Goal: Navigation & Orientation: Understand site structure

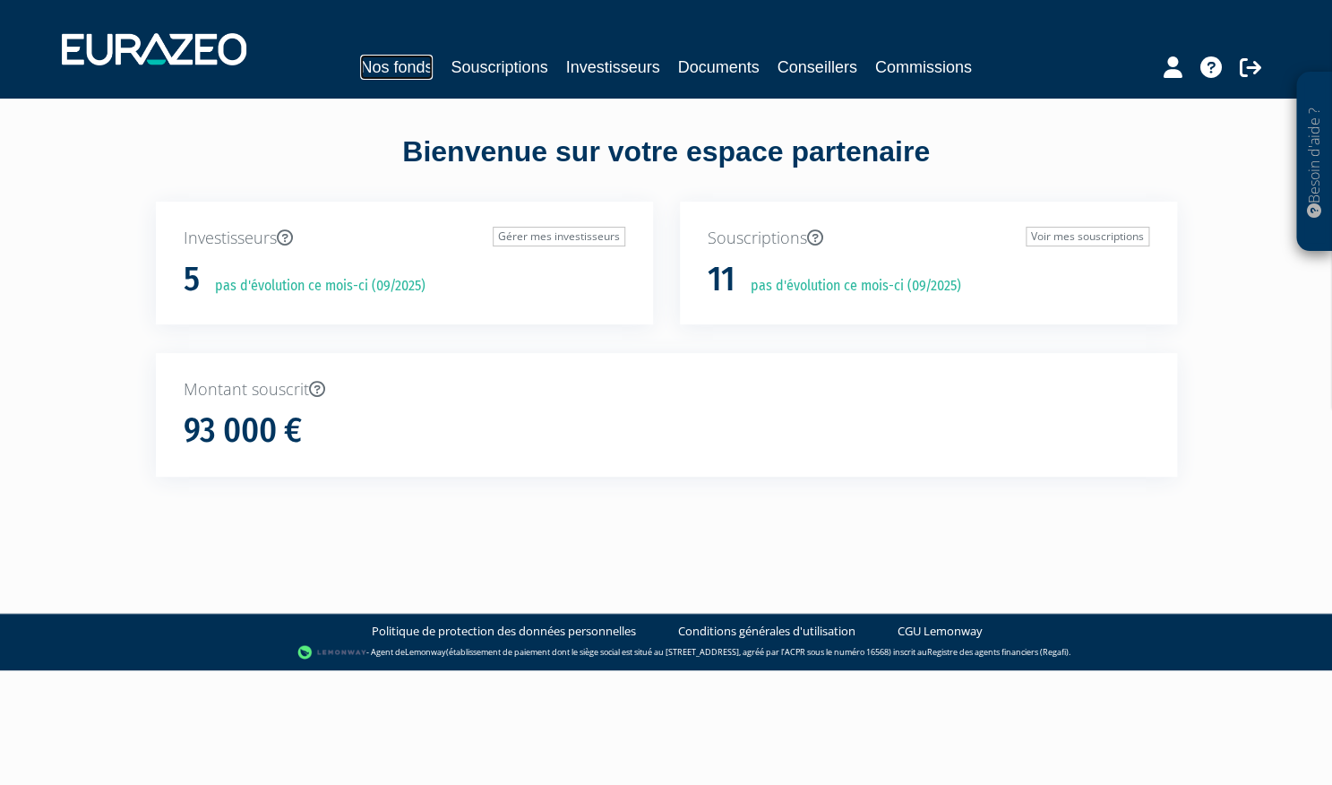
click at [412, 72] on link "Nos fonds" at bounding box center [396, 67] width 73 height 25
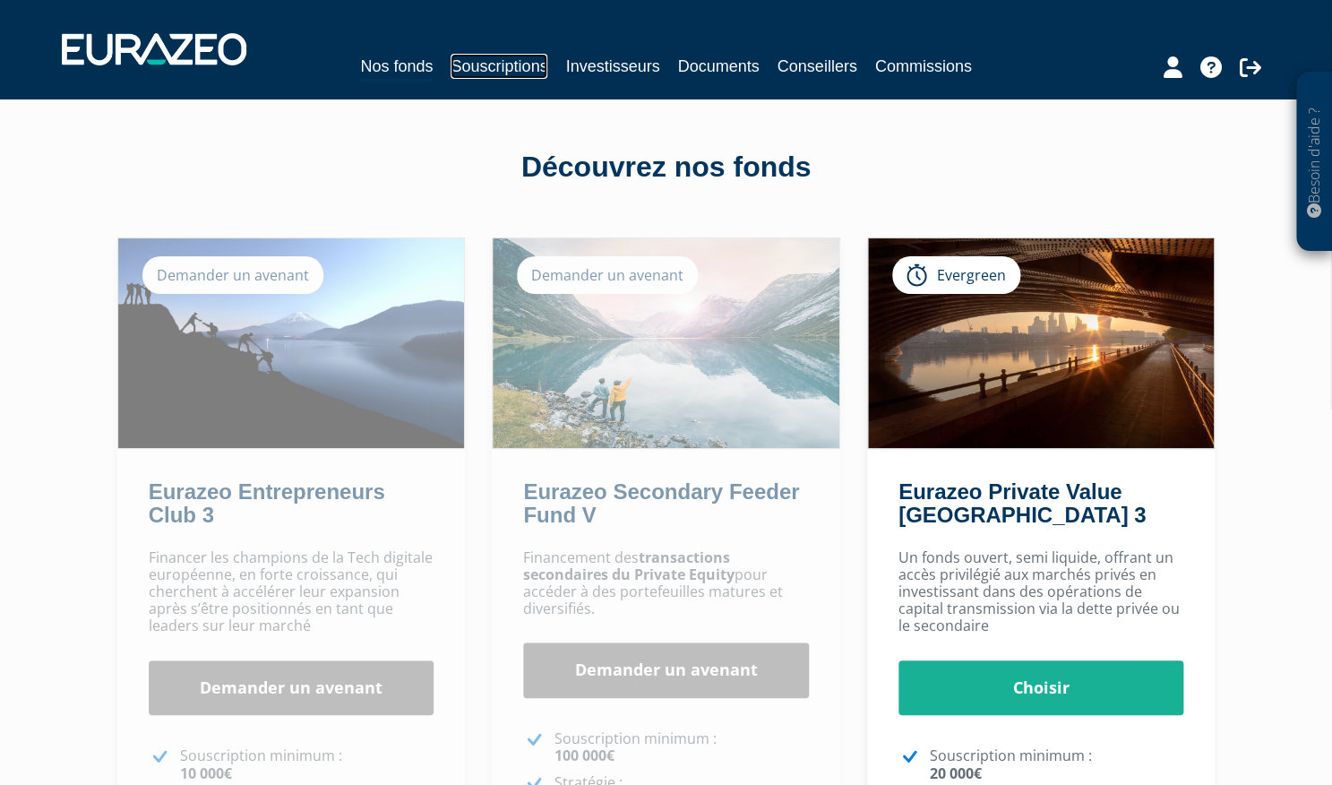
click at [486, 63] on link "Souscriptions" at bounding box center [499, 66] width 97 height 25
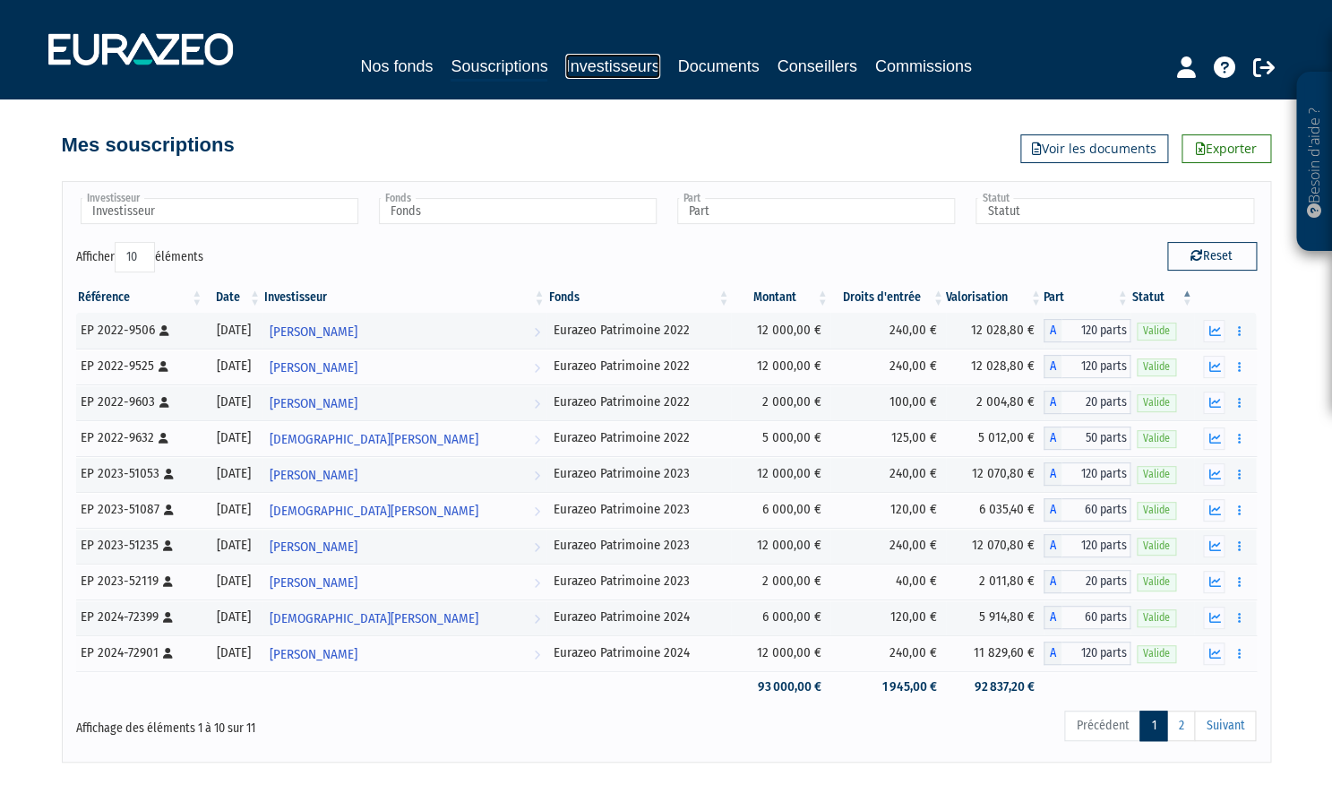
click at [604, 75] on link "Investisseurs" at bounding box center [612, 66] width 94 height 25
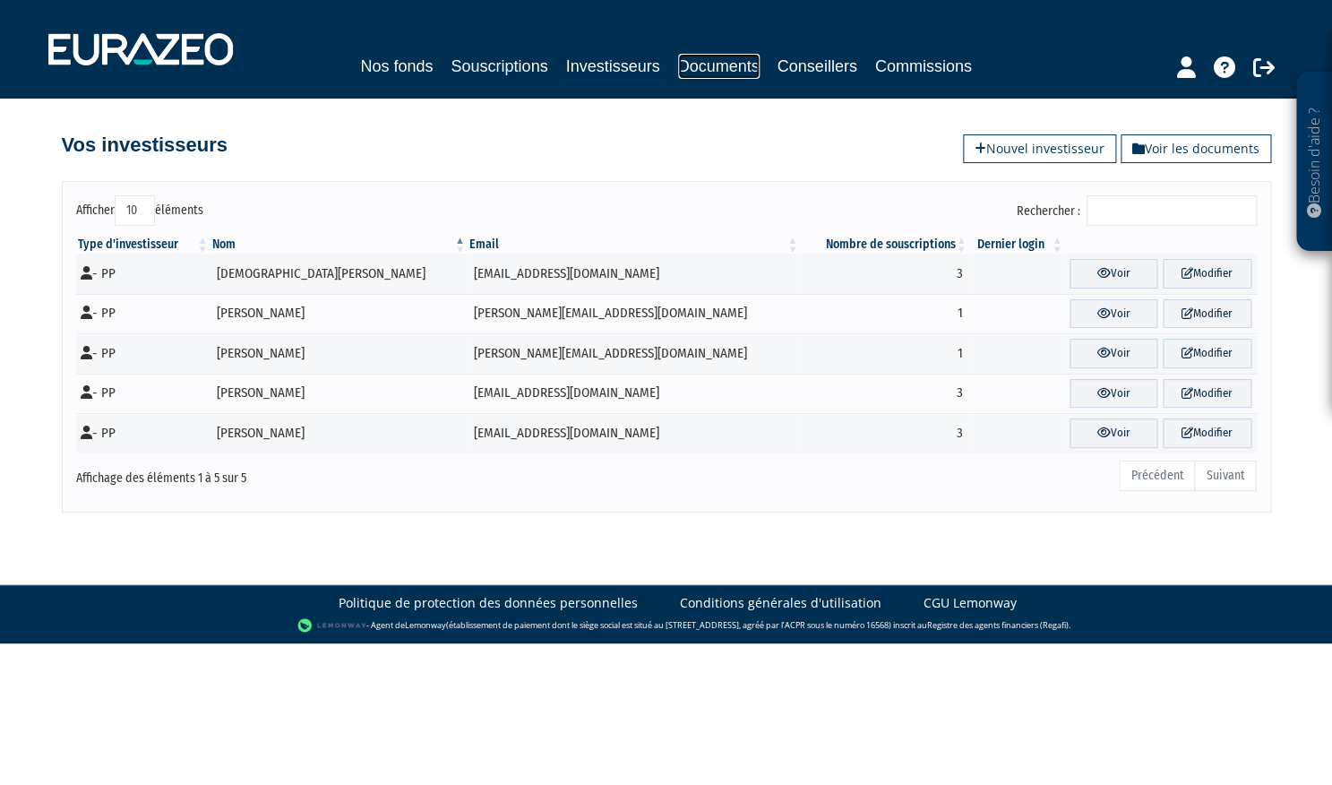
click at [727, 68] on link "Documents" at bounding box center [719, 66] width 82 height 25
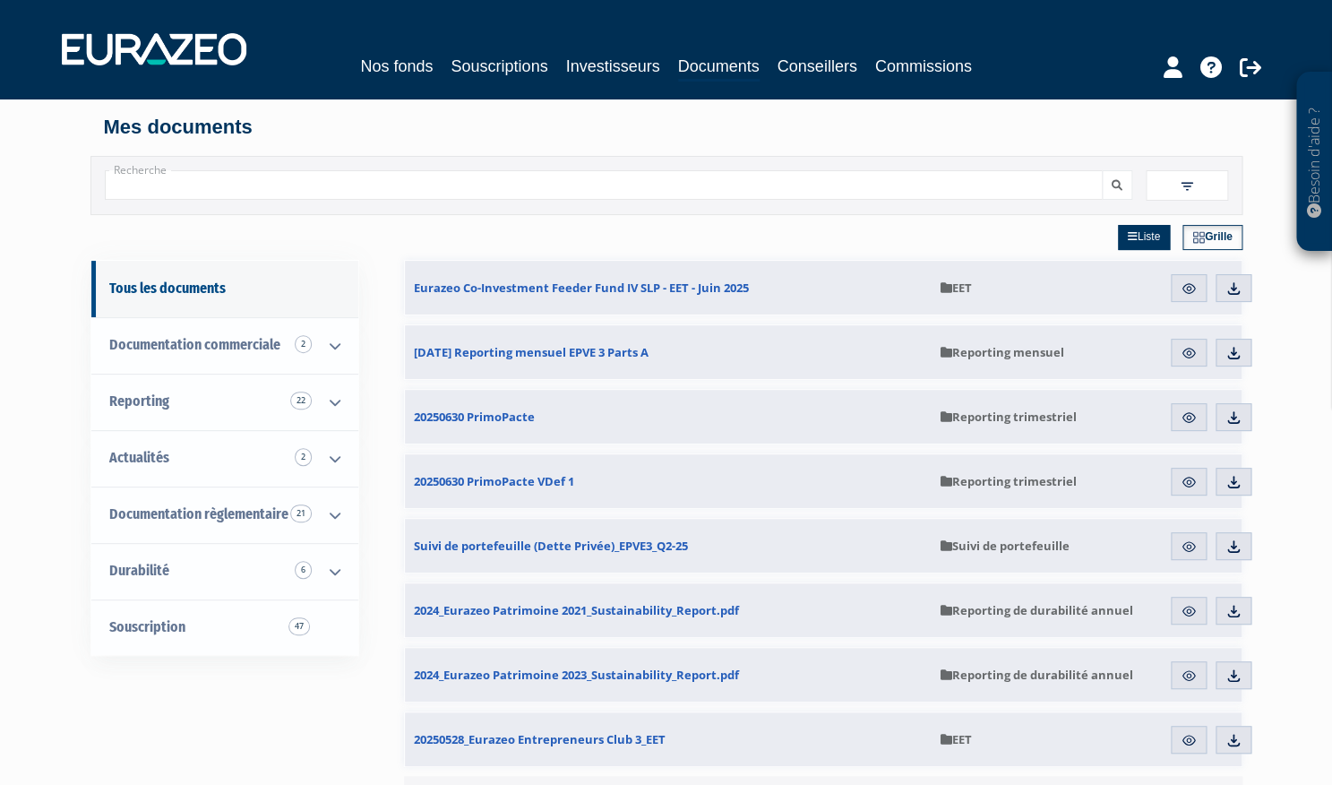
click at [902, 52] on div "Nos fonds Souscriptions Investisseurs Documents Conseillers Commissions" at bounding box center [665, 49] width 1235 height 66
click at [908, 64] on link "Commissions" at bounding box center [923, 66] width 97 height 25
